Goal: Get advice/opinions

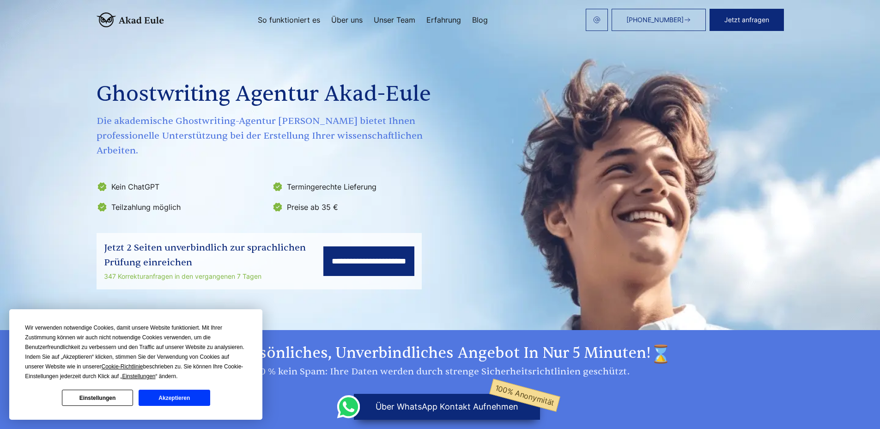
click at [164, 399] on button "Akzeptieren" at bounding box center [174, 397] width 71 height 16
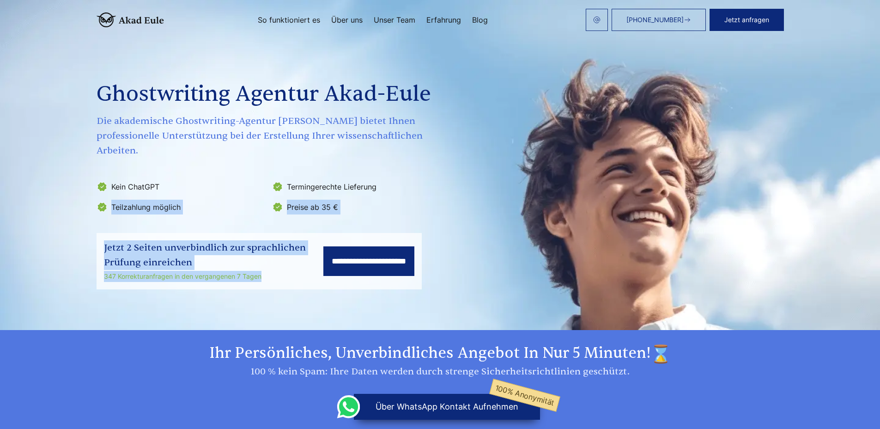
drag, startPoint x: 362, startPoint y: 300, endPoint x: 244, endPoint y: 184, distance: 165.0
click at [244, 184] on section "**********" at bounding box center [440, 165] width 880 height 330
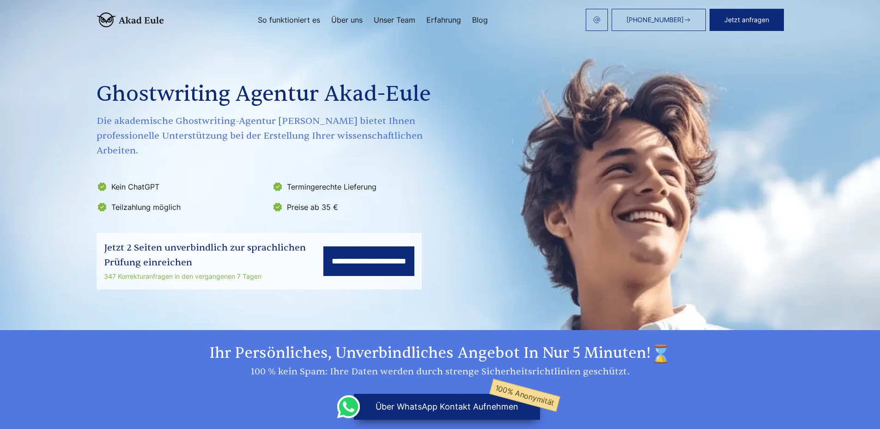
click at [360, 202] on div "**********" at bounding box center [440, 161] width 687 height 256
click at [371, 246] on input "**********" at bounding box center [368, 261] width 91 height 30
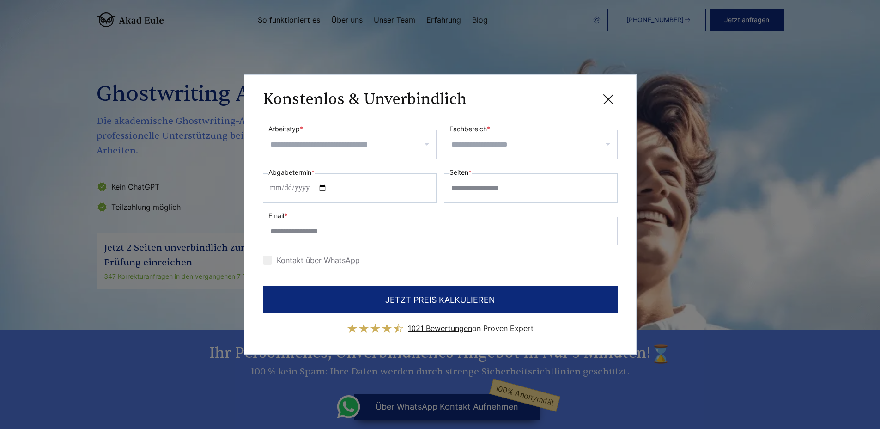
click at [612, 99] on icon at bounding box center [608, 99] width 18 height 18
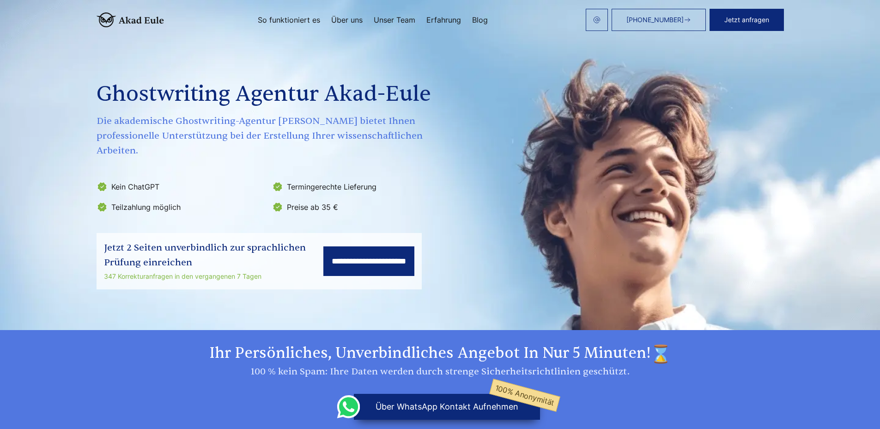
click at [274, 179] on li "Termingerechte Lieferung" at bounding box center [357, 186] width 170 height 15
click at [282, 115] on span "Die akademische Ghostwriting-Agentur [PERSON_NAME] bietet Ihnen professionelle …" at bounding box center [270, 136] width 347 height 44
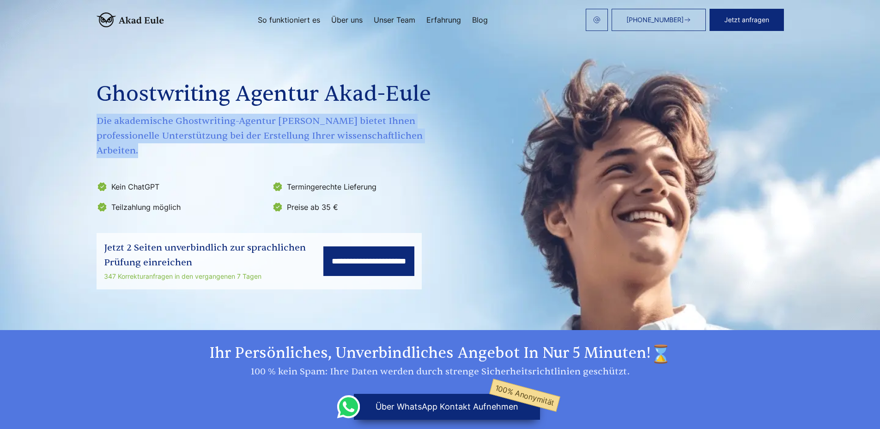
click at [282, 115] on span "Die akademische Ghostwriting-Agentur [PERSON_NAME] bietet Ihnen professionelle …" at bounding box center [270, 136] width 347 height 44
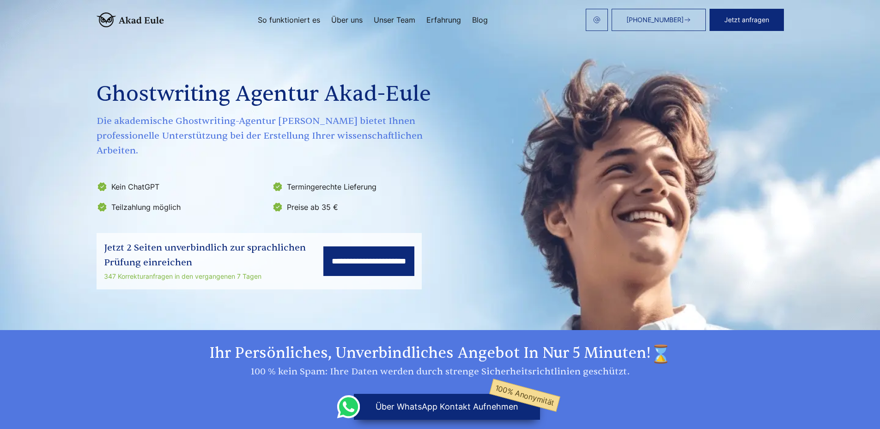
click at [329, 164] on div "Ghostwriting Agentur Akad-Eule Die akademische Ghostwriting-Agentur [PERSON_NAM…" at bounding box center [270, 123] width 347 height 181
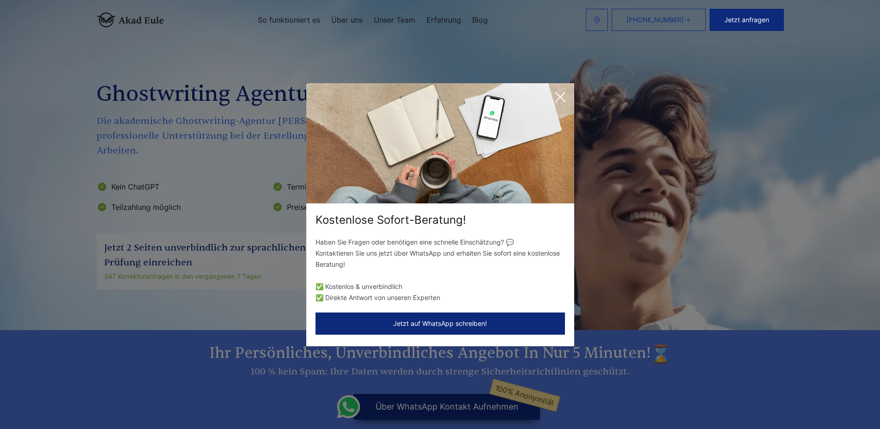
click at [466, 237] on p "Haben Sie Fragen oder benötigen eine schnelle Einschätzung? 💬 Kontaktieren Sie …" at bounding box center [440, 253] width 249 height 33
click at [468, 253] on p "Haben Sie Fragen oder benötigen eine schnelle Einschätzung? 💬 Kontaktieren Sie …" at bounding box center [440, 253] width 249 height 33
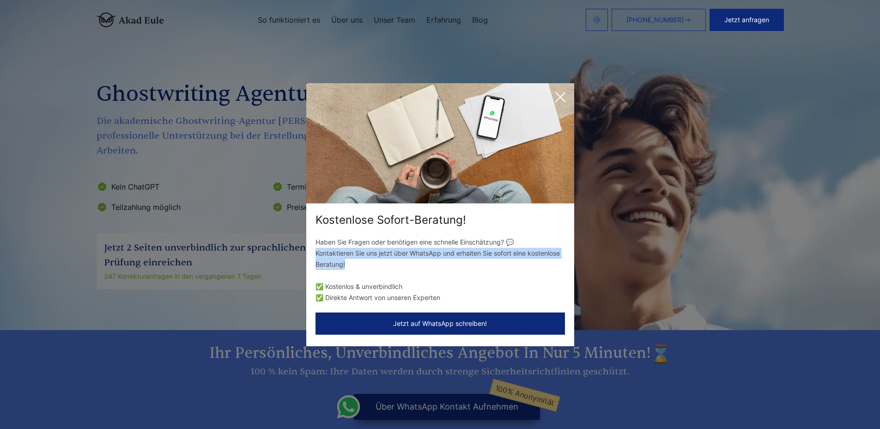
click at [493, 269] on p "Haben Sie Fragen oder benötigen eine schnelle Einschätzung? 💬 Kontaktieren Sie …" at bounding box center [440, 253] width 249 height 33
click at [563, 98] on icon at bounding box center [560, 97] width 18 height 18
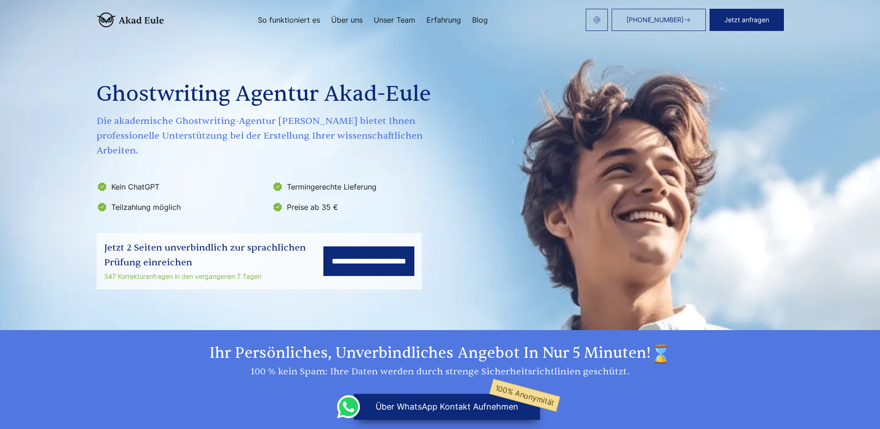
scroll to position [6, 0]
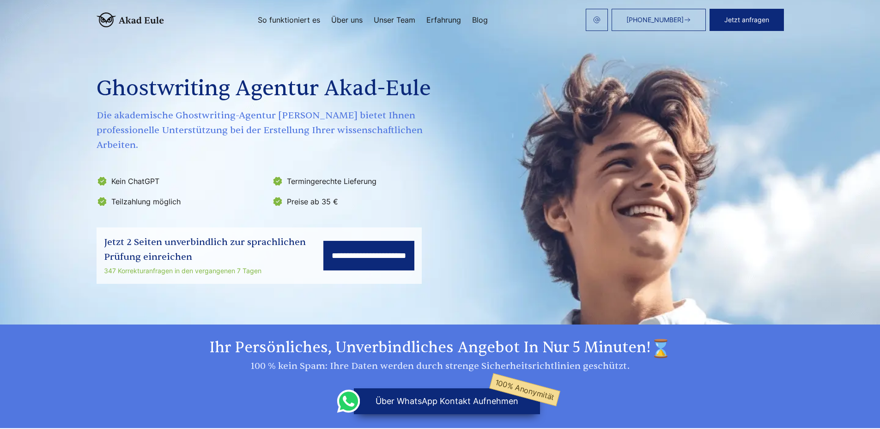
click at [444, 338] on h2 "Ihr persönliches, unverbindliches Angebot in nur 5 Minuten!" at bounding box center [440, 348] width 687 height 20
click at [441, 338] on h2 "Ihr persönliches, unverbindliches Angebot in nur 5 Minuten!" at bounding box center [440, 348] width 687 height 20
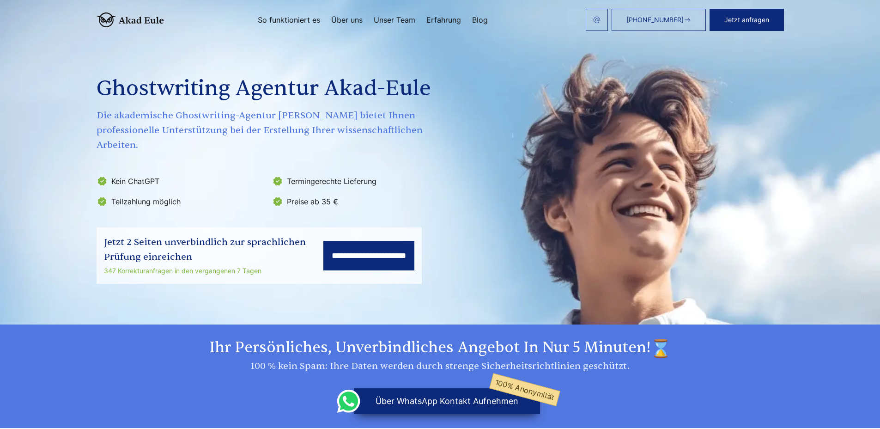
click at [441, 338] on h2 "Ihr persönliches, unverbindliches Angebot in nur 5 Minuten!" at bounding box center [440, 348] width 687 height 20
